Goal: Task Accomplishment & Management: Manage account settings

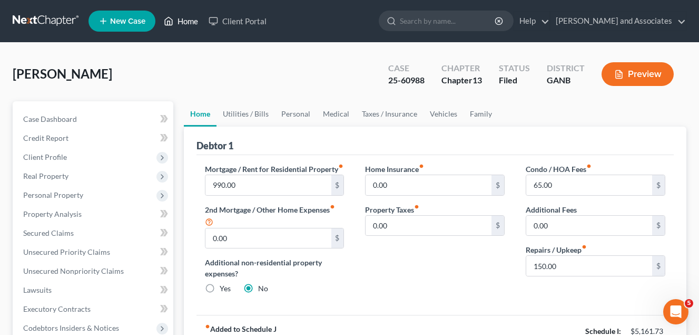
click at [181, 19] on link "Home" at bounding box center [181, 21] width 45 height 19
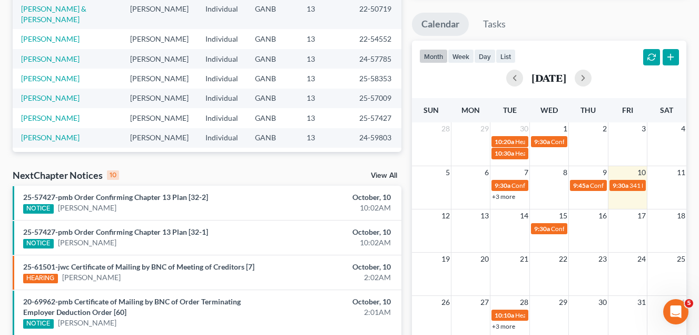
scroll to position [211, 0]
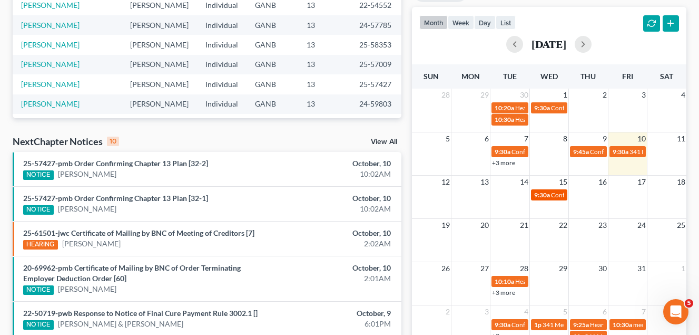
click at [543, 195] on span "9:30a" at bounding box center [542, 195] width 16 height 8
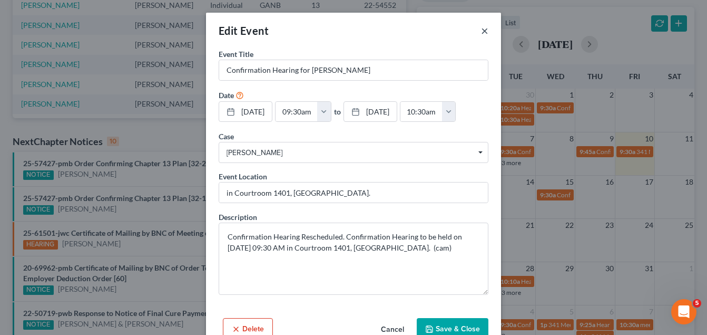
click at [481, 31] on button "×" at bounding box center [484, 30] width 7 height 13
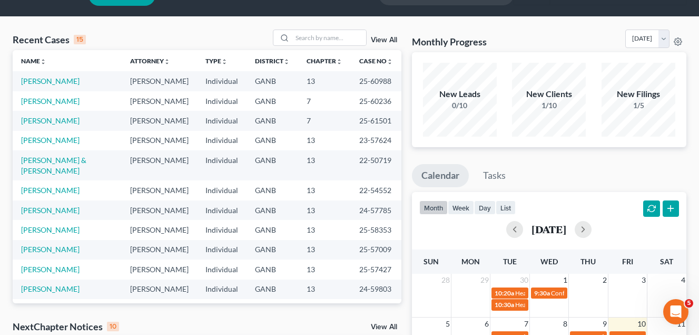
scroll to position [0, 0]
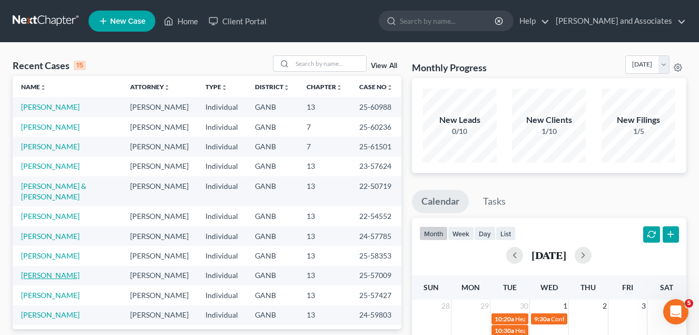
click at [51, 270] on link "[PERSON_NAME]" at bounding box center [50, 274] width 58 height 9
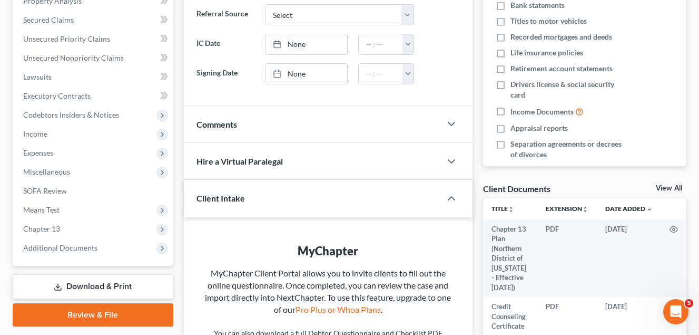
scroll to position [263, 0]
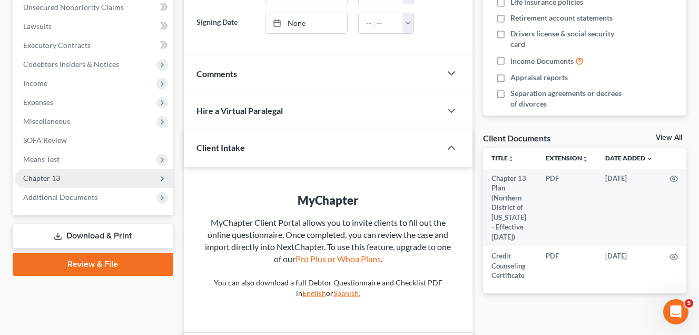
click at [54, 176] on span "Chapter 13" at bounding box center [41, 177] width 37 height 9
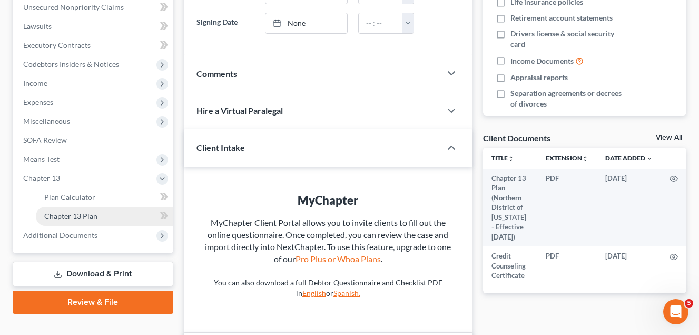
click at [75, 214] on span "Chapter 13 Plan" at bounding box center [70, 215] width 53 height 9
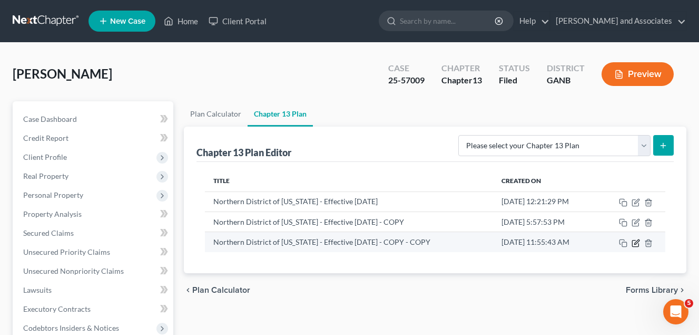
click at [636, 244] on icon "button" at bounding box center [636, 243] width 8 height 8
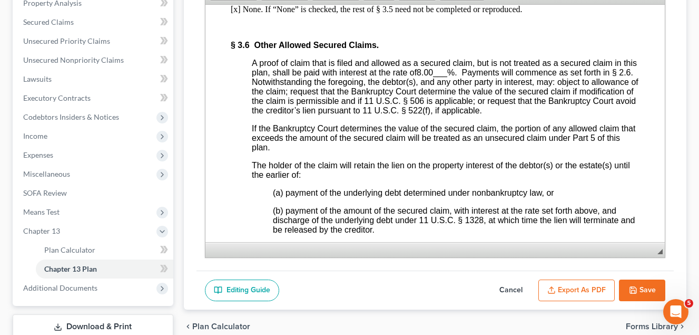
scroll to position [2265, 0]
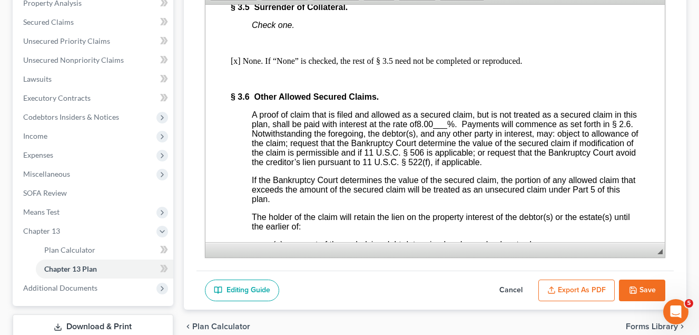
click at [634, 289] on icon "button" at bounding box center [633, 290] width 8 height 8
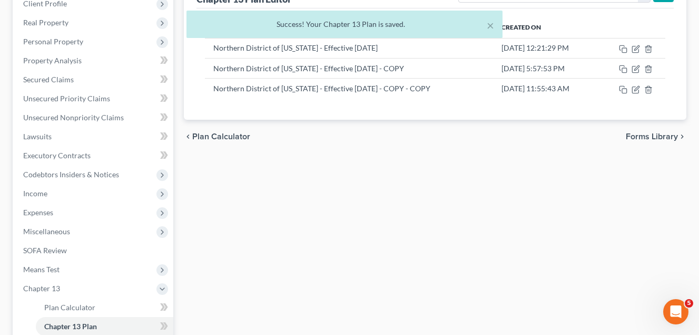
scroll to position [53, 0]
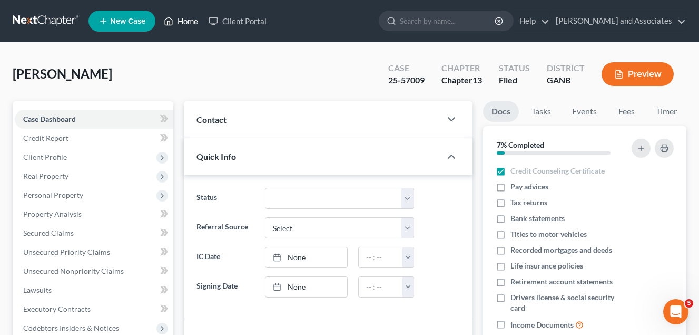
drag, startPoint x: 189, startPoint y: 16, endPoint x: 176, endPoint y: 55, distance: 40.8
click at [189, 16] on link "Home" at bounding box center [181, 21] width 45 height 19
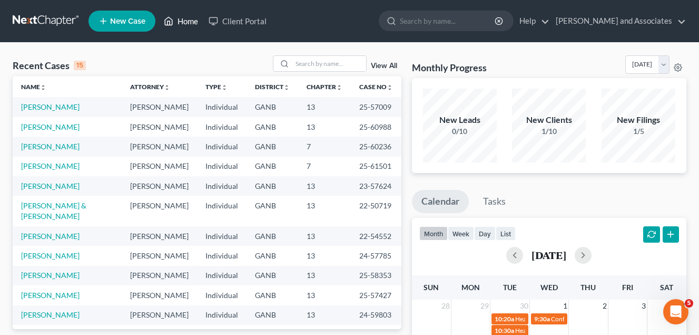
scroll to position [53, 0]
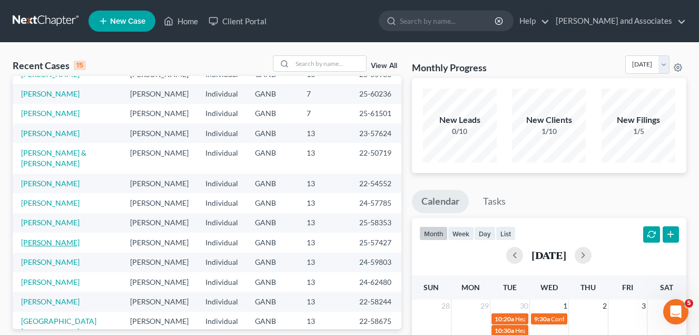
drag, startPoint x: 43, startPoint y: 231, endPoint x: 47, endPoint y: 228, distance: 5.7
click at [43, 238] on link "[PERSON_NAME]" at bounding box center [50, 242] width 58 height 9
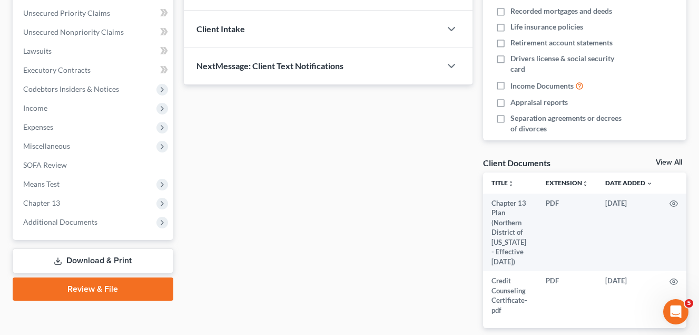
scroll to position [313, 0]
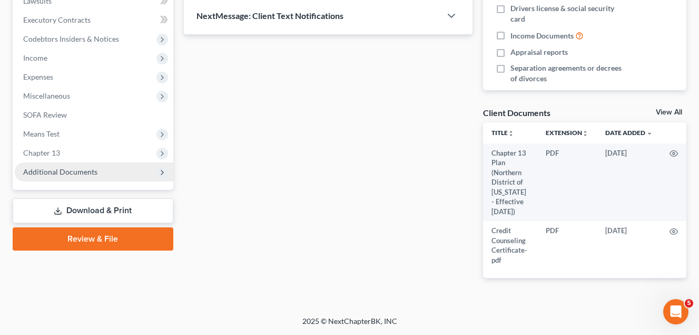
click at [66, 167] on span "Additional Documents" at bounding box center [60, 171] width 74 height 9
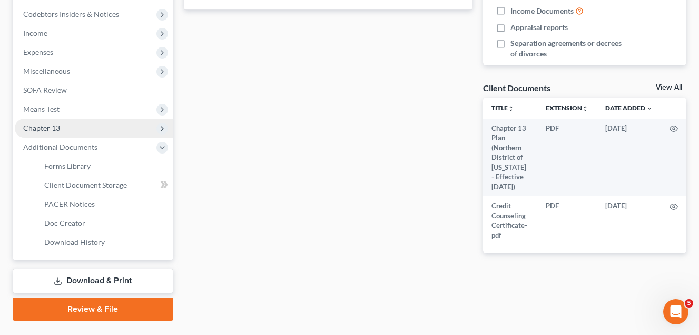
click at [48, 127] on span "Chapter 13" at bounding box center [41, 127] width 37 height 9
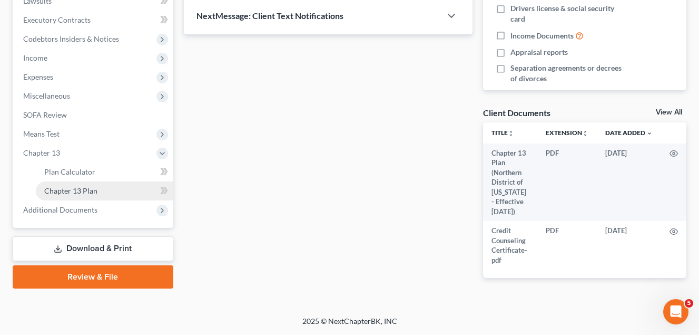
click at [55, 186] on span "Chapter 13 Plan" at bounding box center [70, 190] width 53 height 9
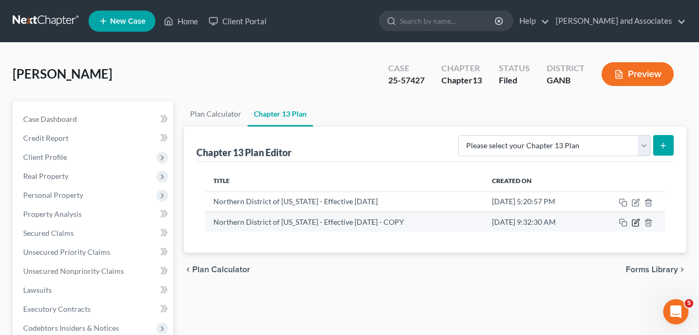
click at [636, 224] on icon "button" at bounding box center [636, 222] width 8 height 8
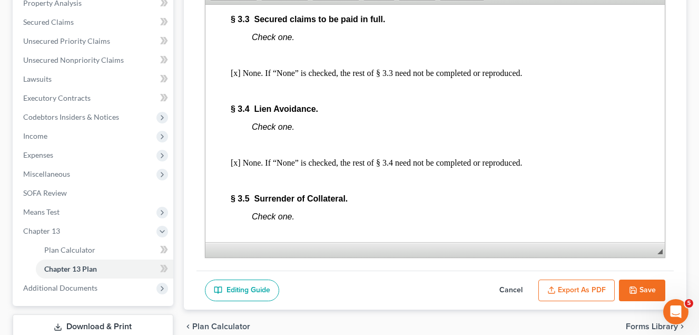
scroll to position [1844, 0]
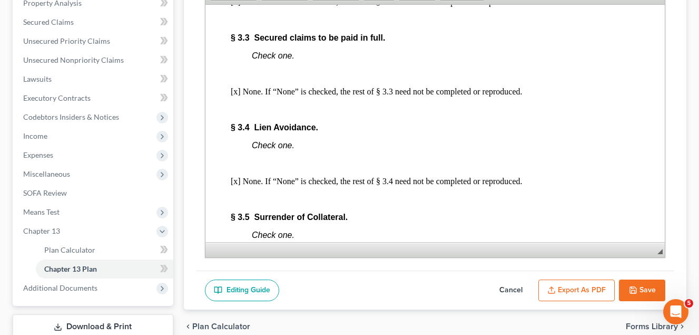
click at [649, 287] on button "Save" at bounding box center [642, 290] width 46 height 22
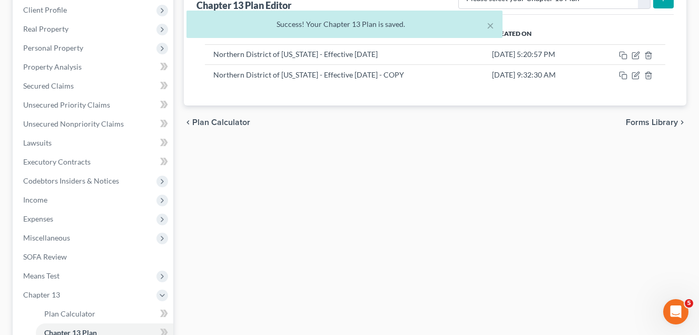
scroll to position [0, 0]
